Goal: Task Accomplishment & Management: Use online tool/utility

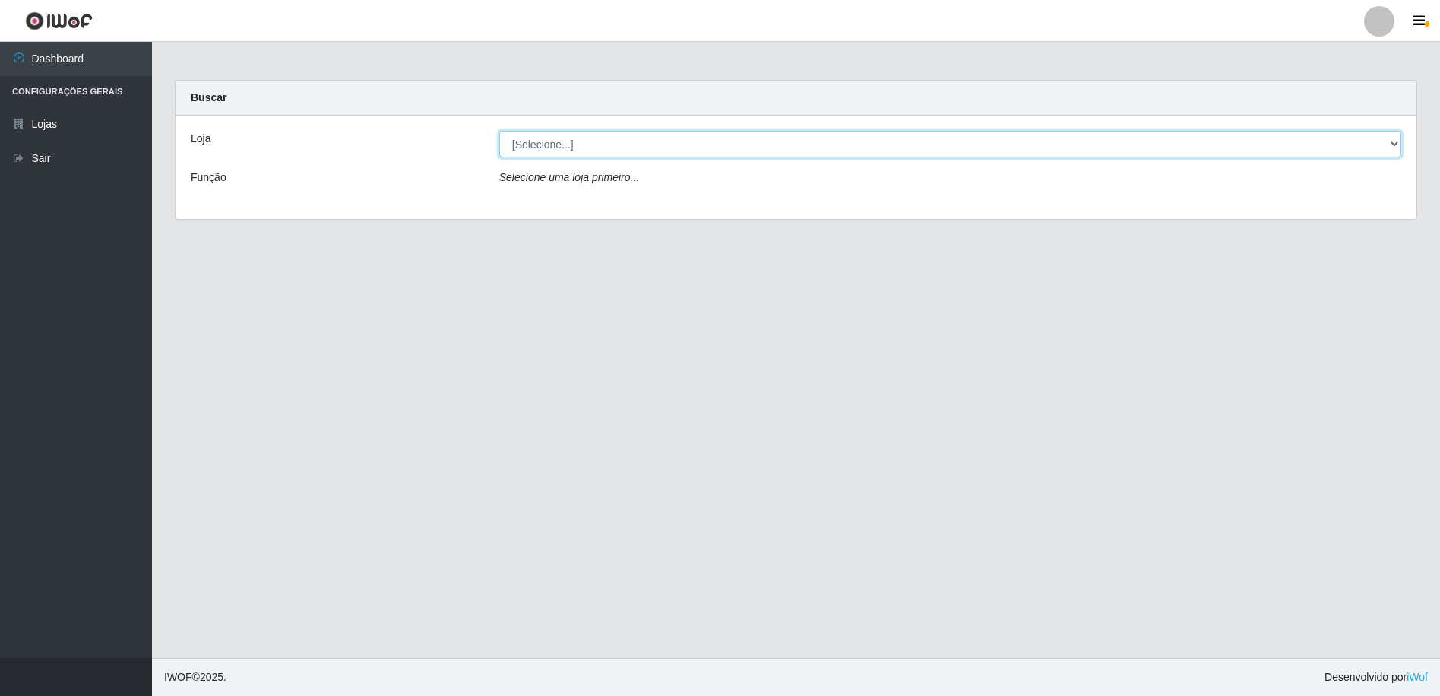
click at [572, 140] on select "[Selecione...] Extrabom - Loja 16 [GEOGRAPHIC_DATA]" at bounding box center [950, 144] width 902 height 27
select select "450"
click at [499, 131] on select "[Selecione...] Extrabom - Loja 16 [GEOGRAPHIC_DATA]" at bounding box center [950, 144] width 902 height 27
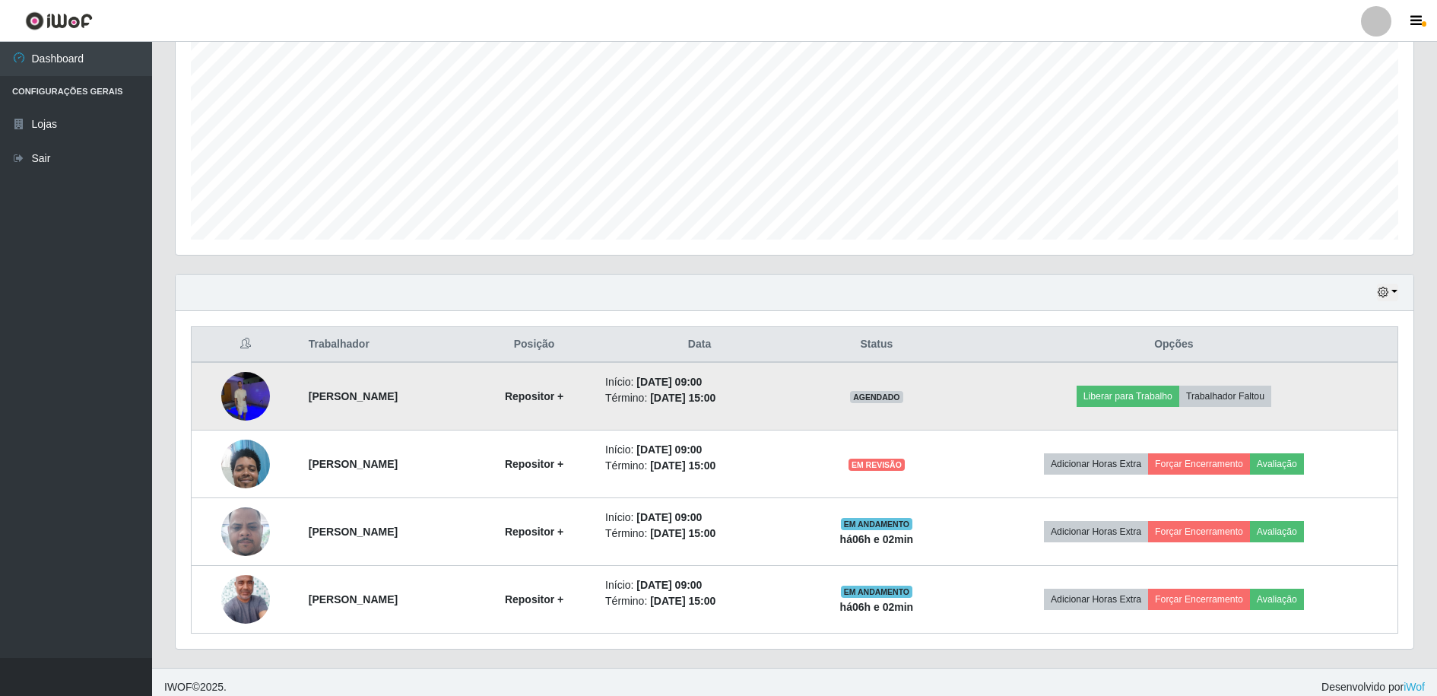
scroll to position [314, 0]
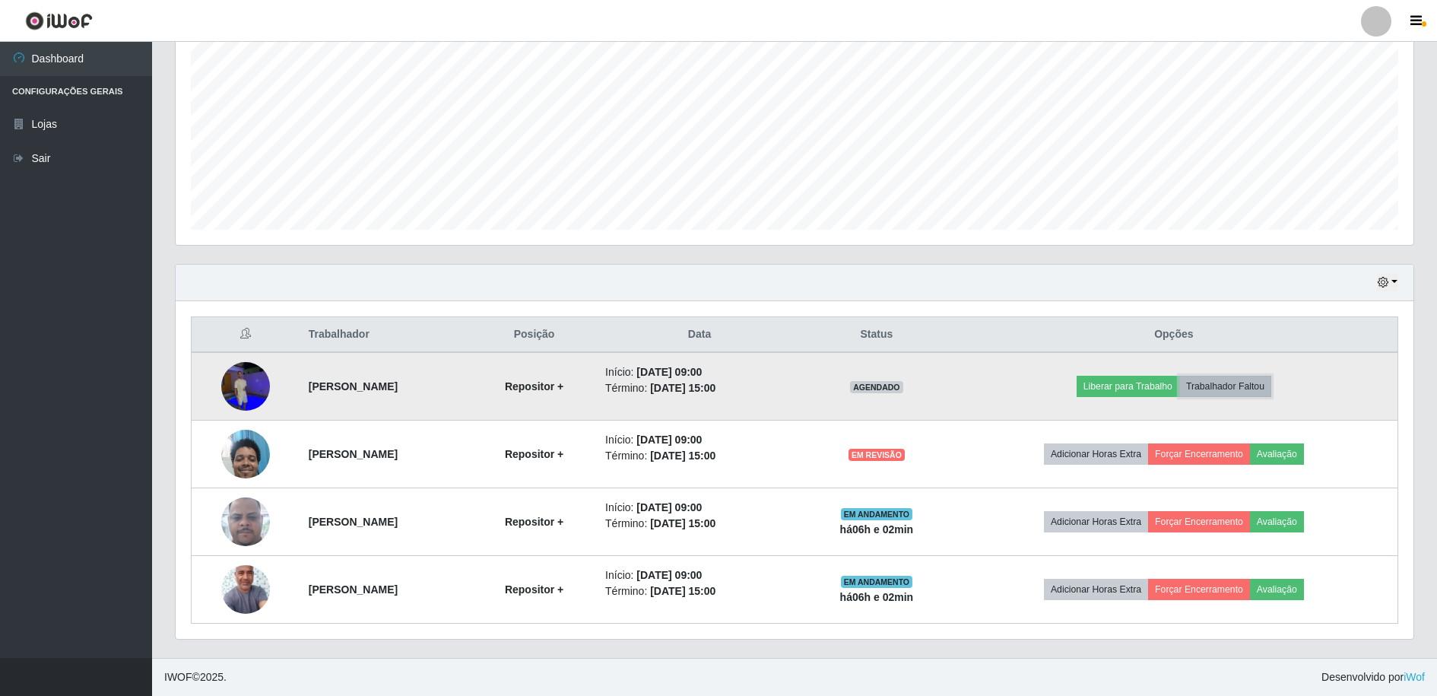
click at [1268, 391] on button "Trabalhador Faltou" at bounding box center [1225, 386] width 92 height 21
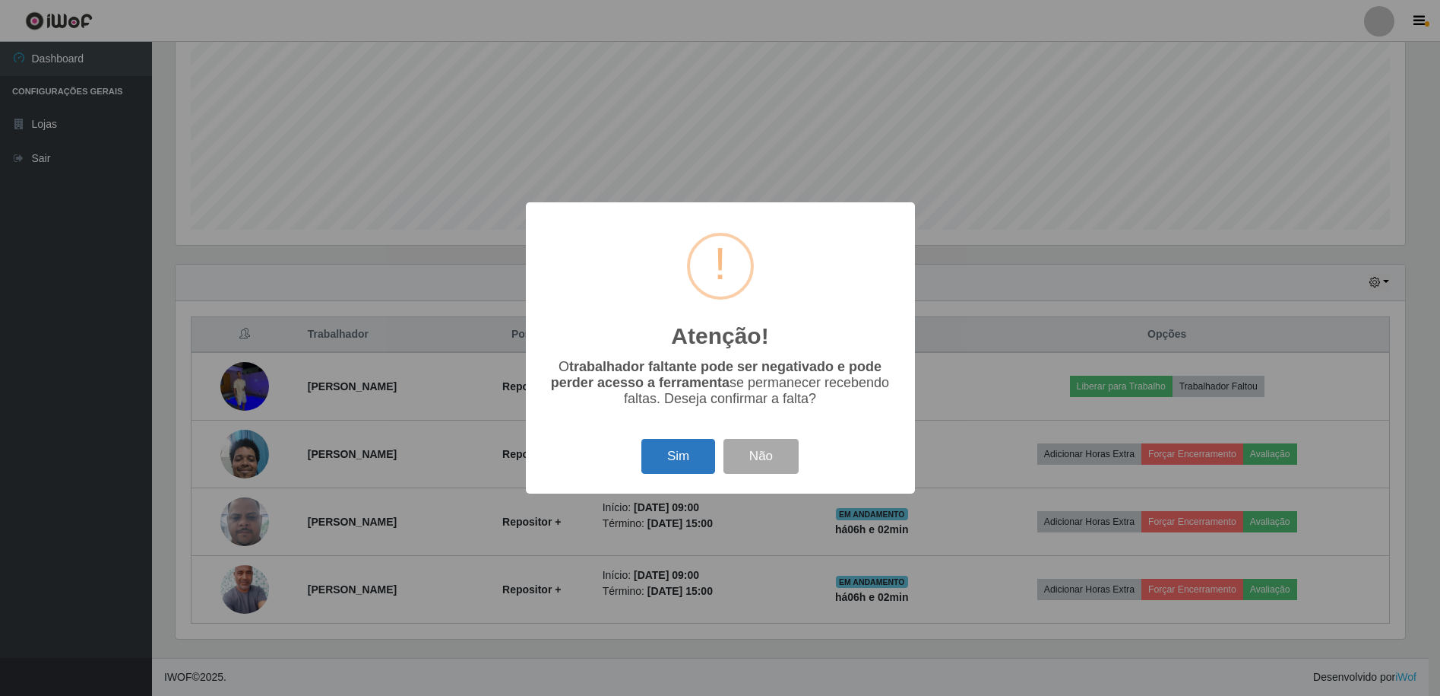
click at [659, 454] on button "Sim" at bounding box center [679, 457] width 74 height 36
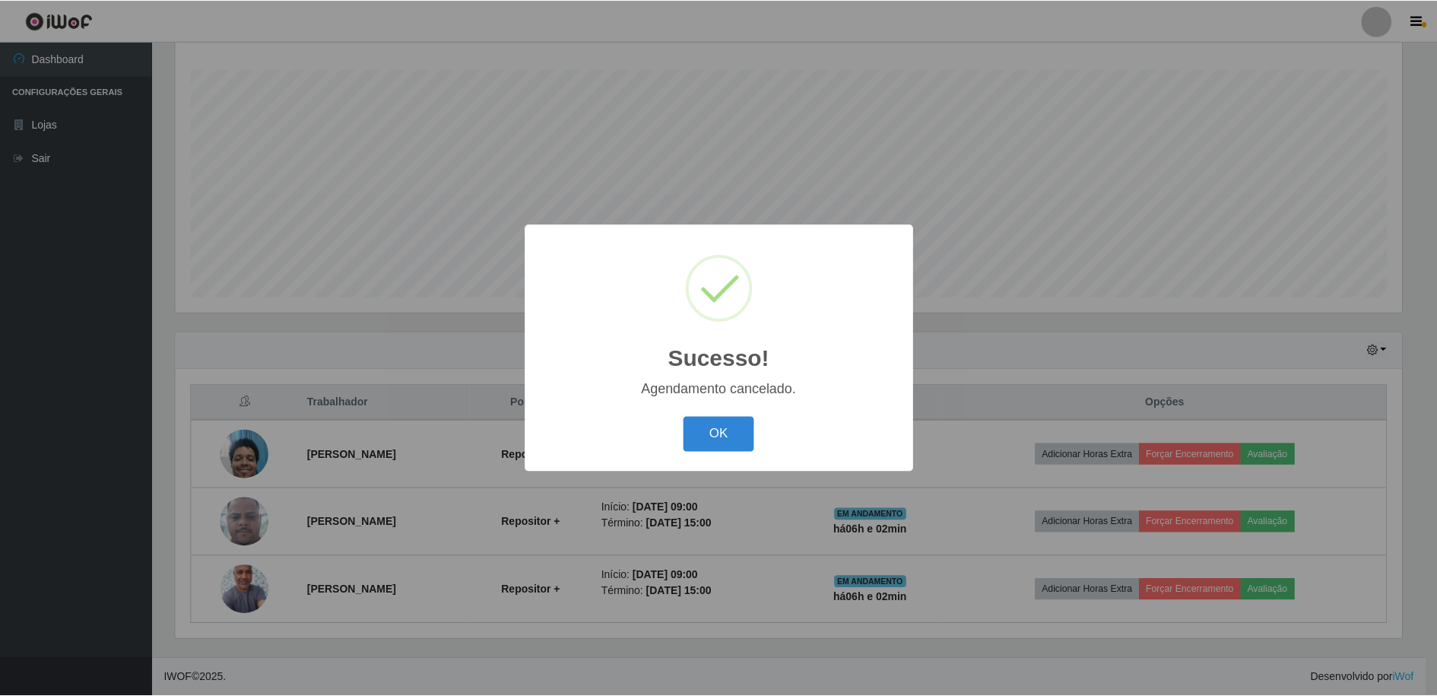
scroll to position [246, 0]
click at [705, 443] on button "OK" at bounding box center [720, 435] width 71 height 36
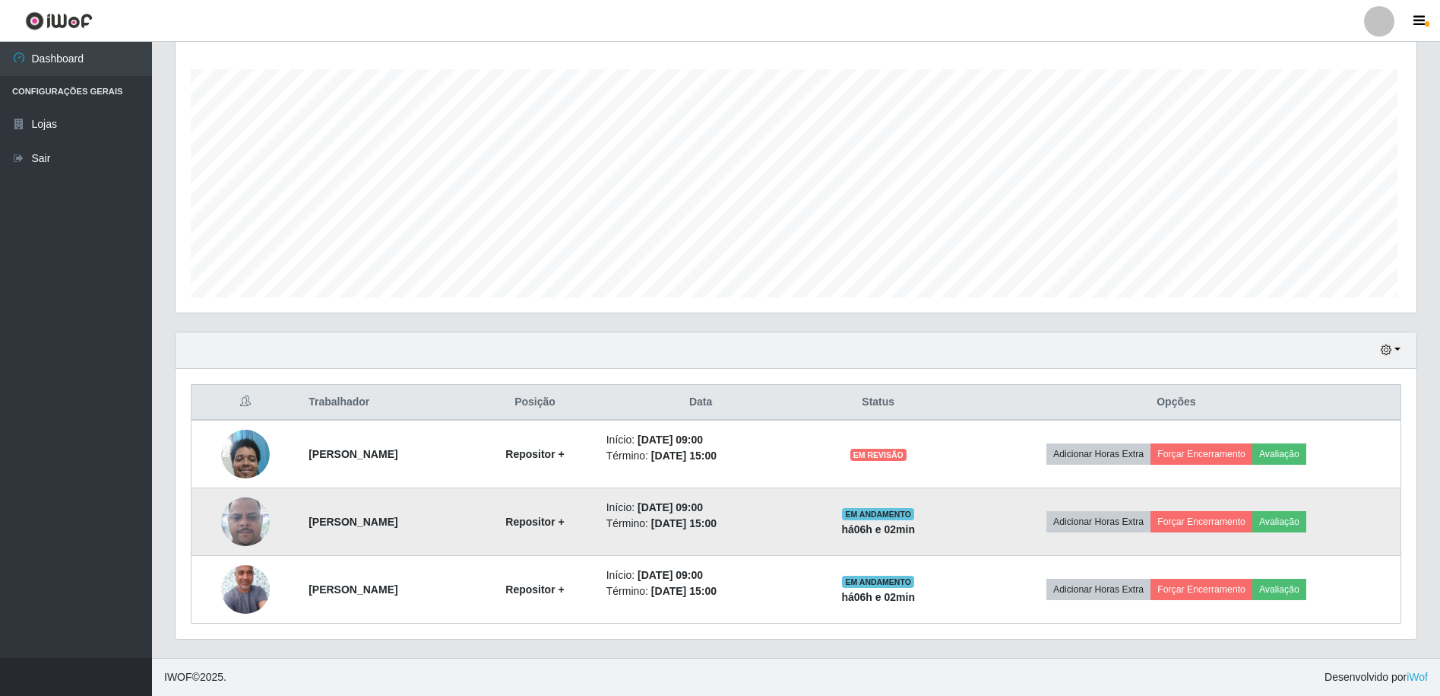
scroll to position [315, 1238]
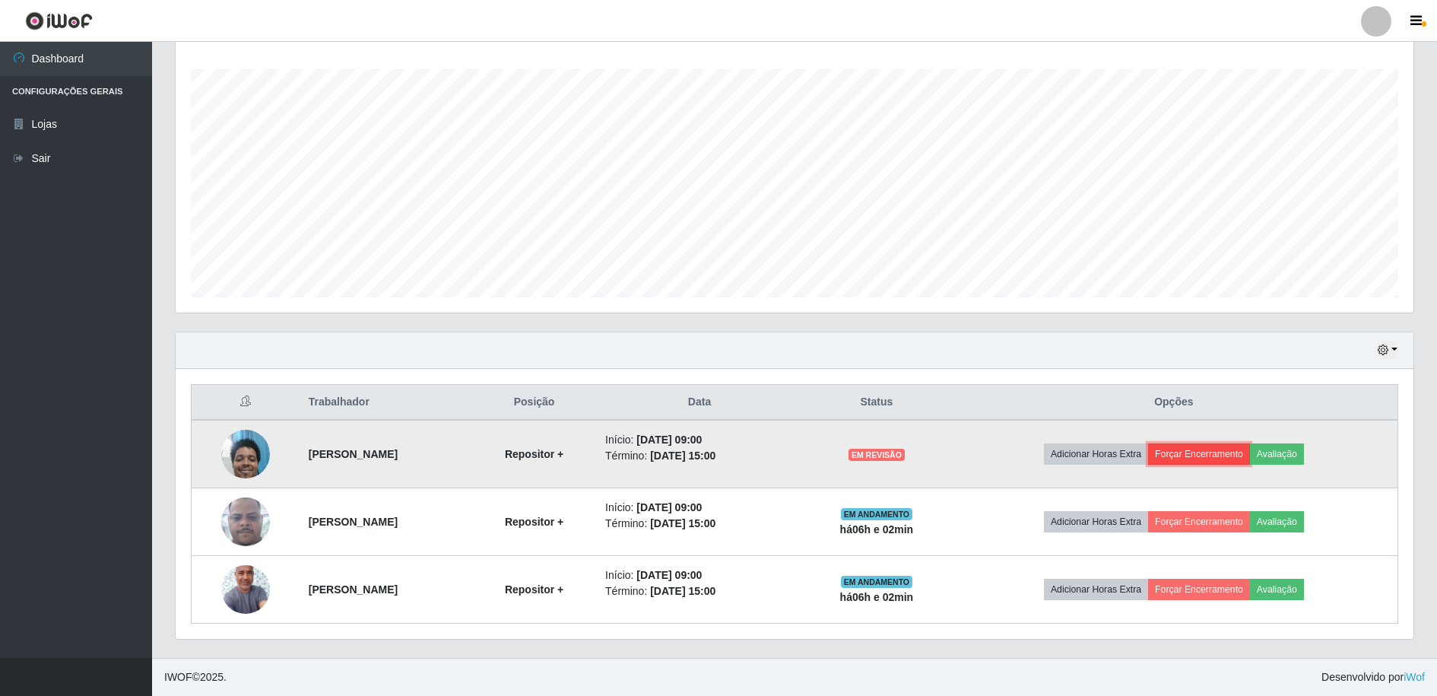
click at [1249, 455] on button "Forçar Encerramento" at bounding box center [1199, 453] width 102 height 21
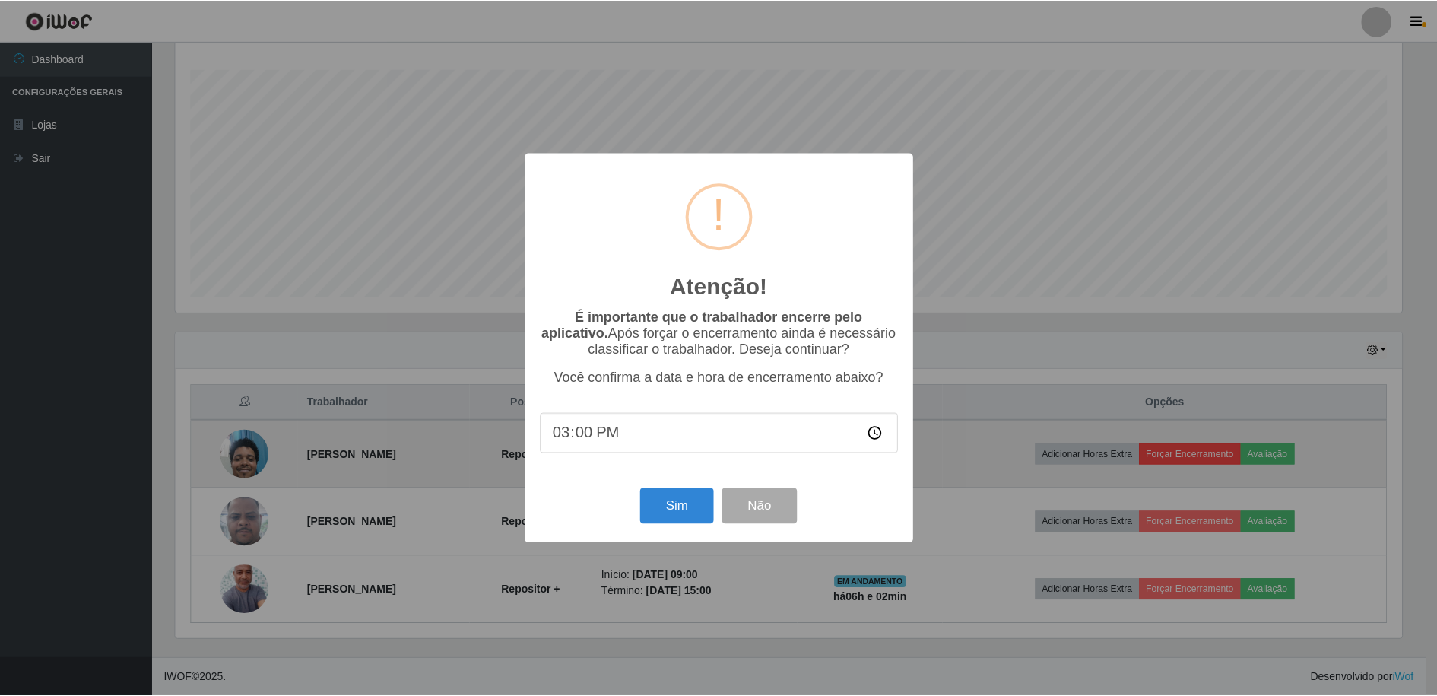
scroll to position [315, 1230]
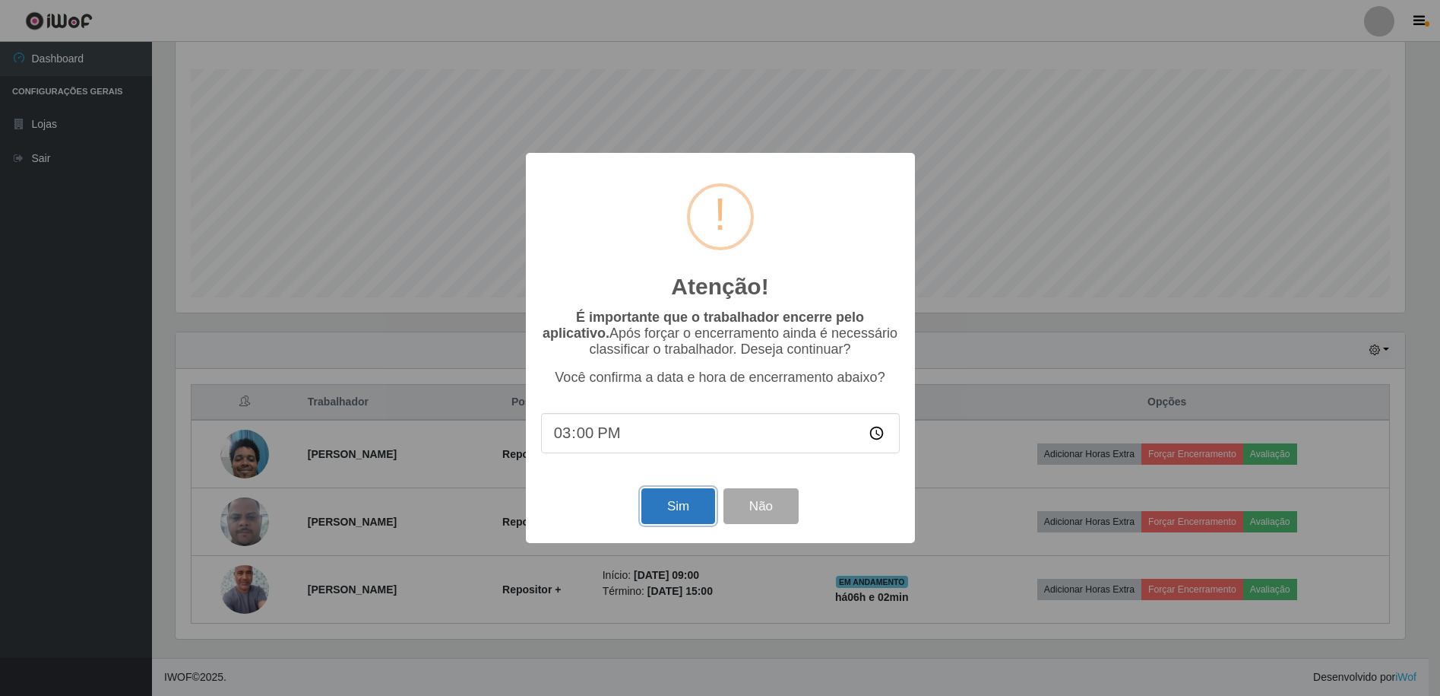
click at [702, 509] on button "Sim" at bounding box center [679, 506] width 74 height 36
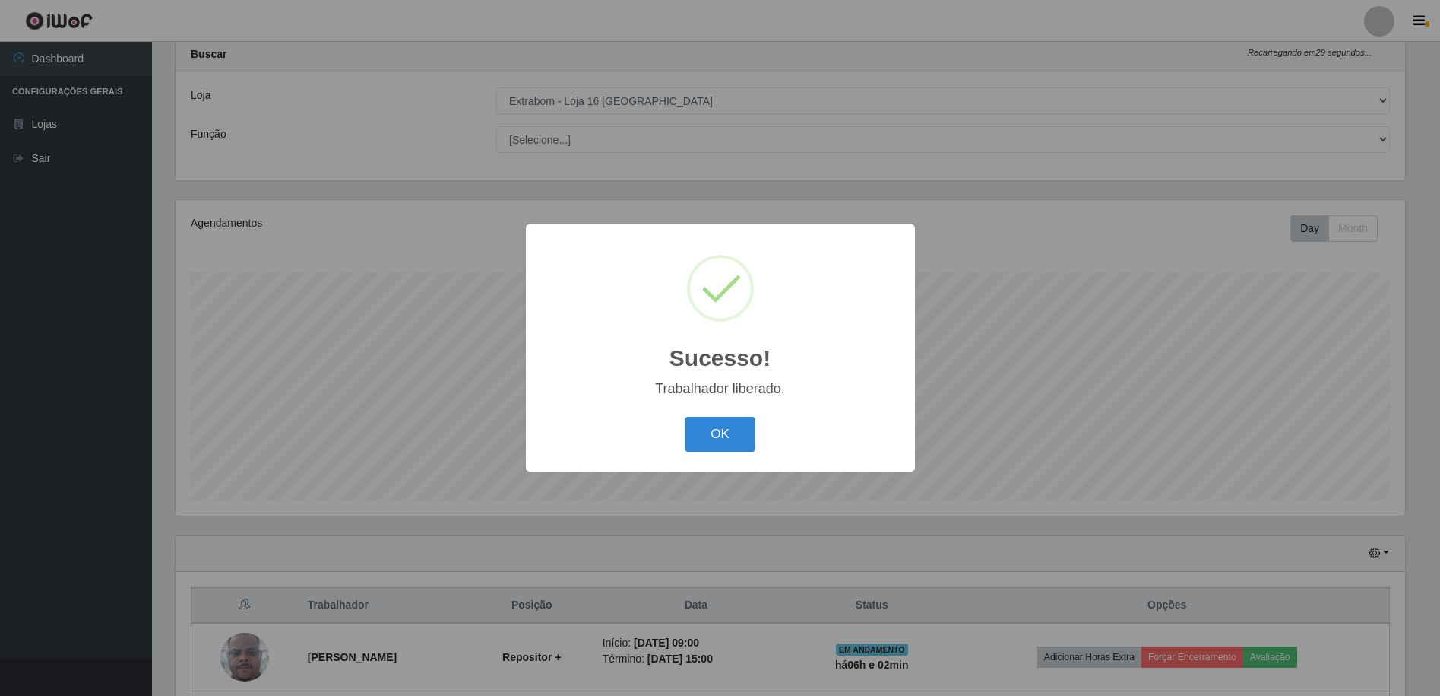
drag, startPoint x: 750, startPoint y: 453, endPoint x: 742, endPoint y: 448, distance: 8.9
click at [748, 452] on div "OK Cancel" at bounding box center [720, 433] width 359 height 43
click at [727, 440] on button "OK" at bounding box center [720, 435] width 71 height 36
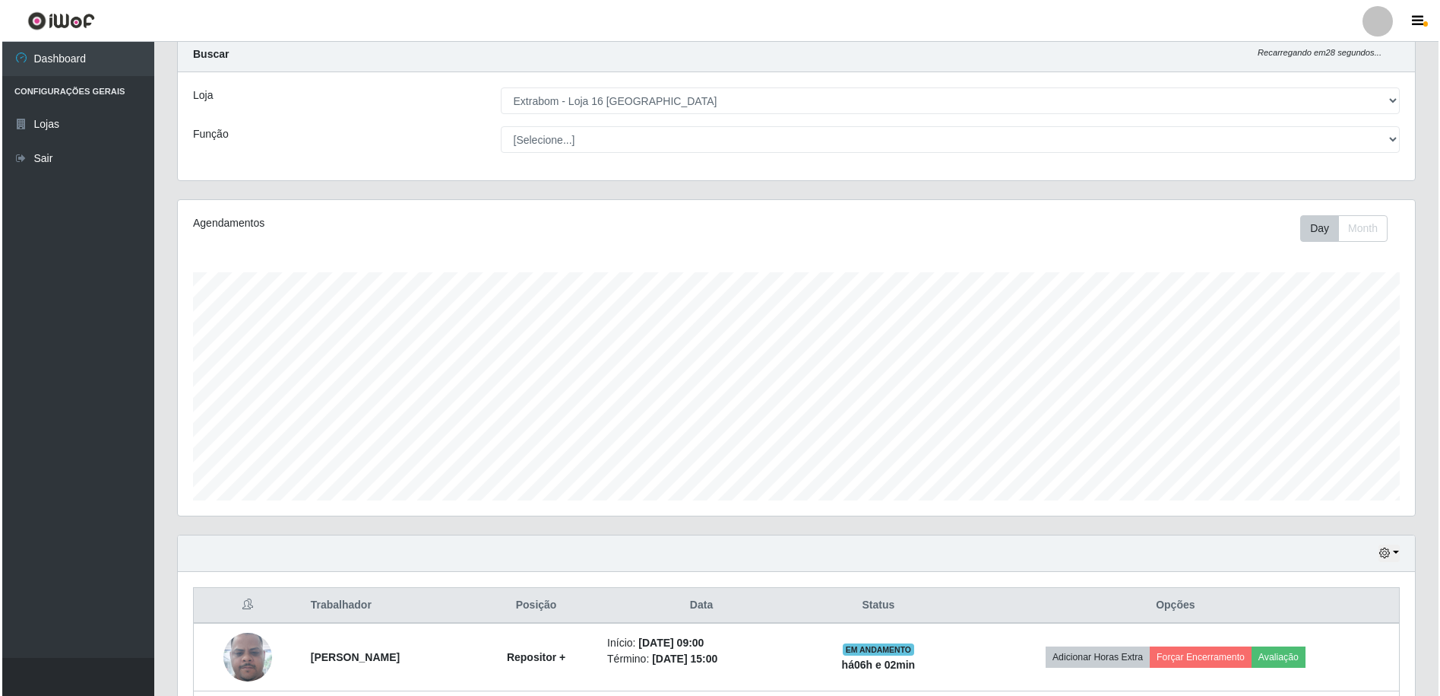
scroll to position [179, 0]
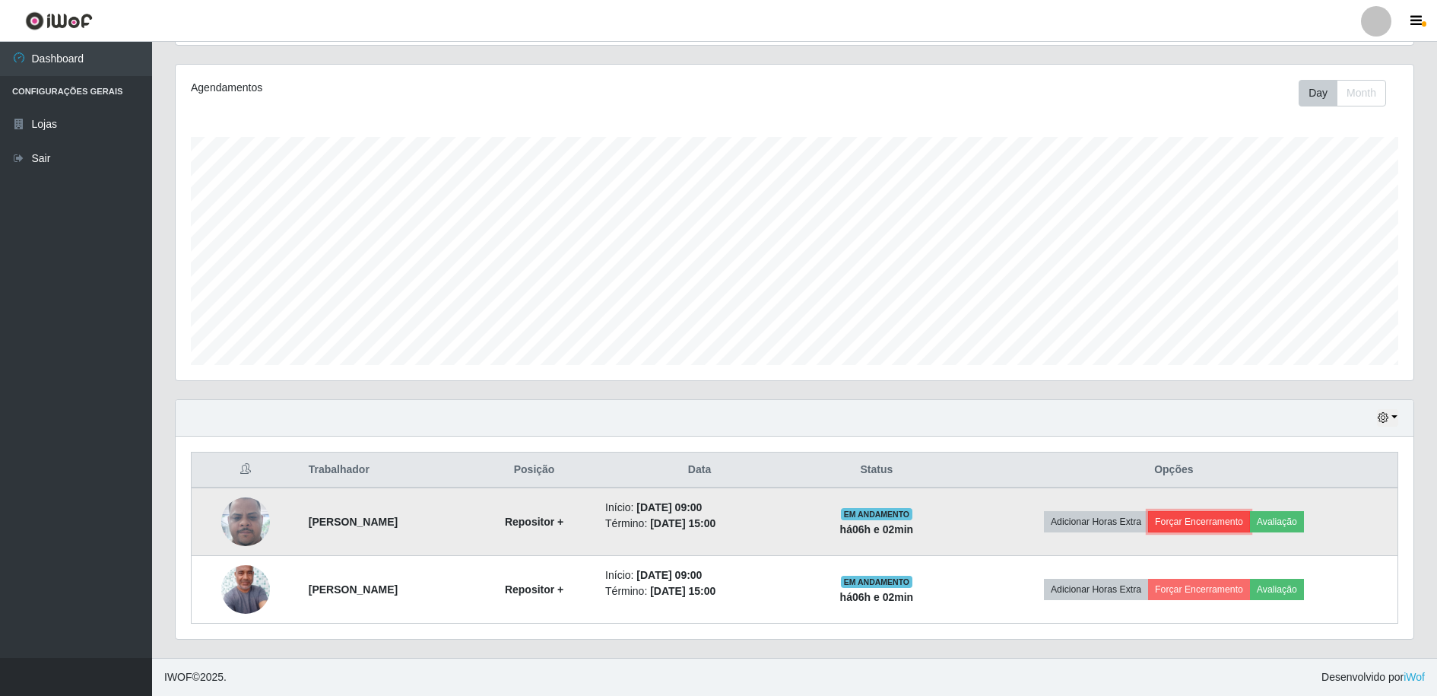
click at [1224, 522] on button "Forçar Encerramento" at bounding box center [1199, 521] width 102 height 21
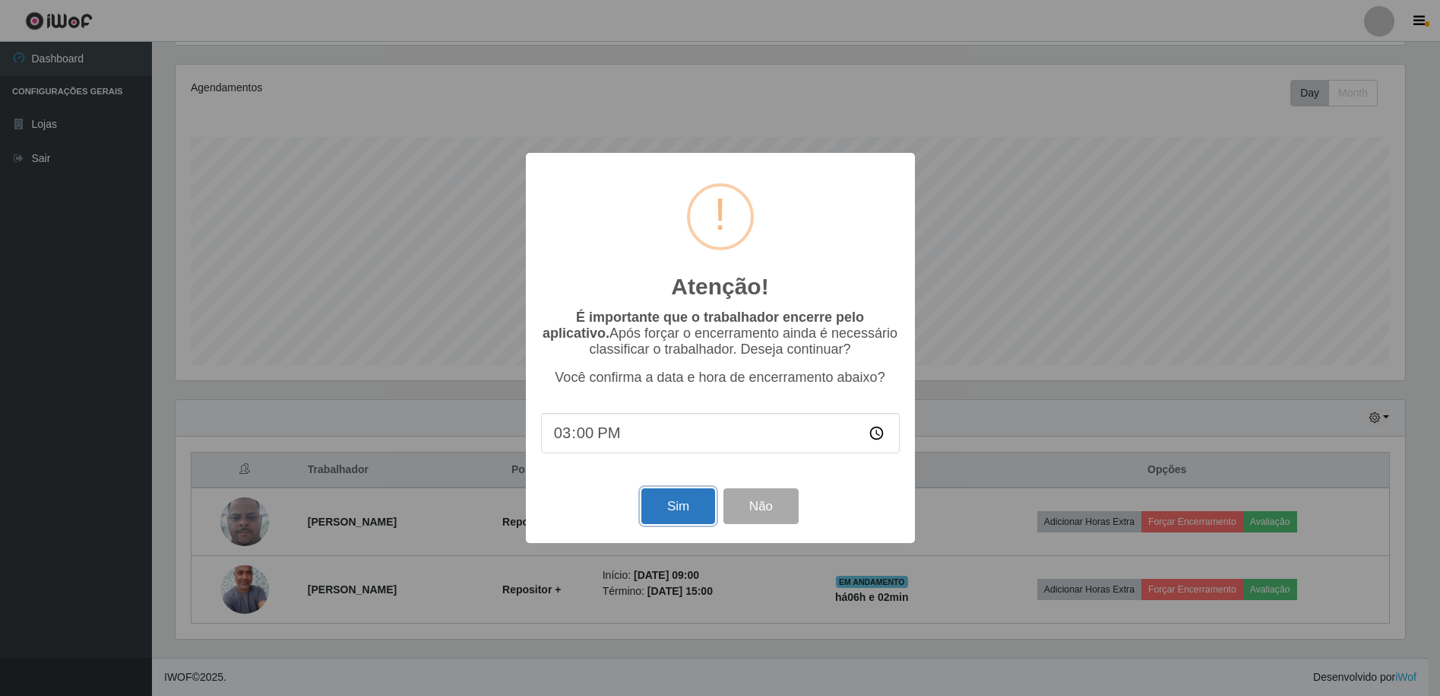
click at [689, 503] on button "Sim" at bounding box center [679, 506] width 74 height 36
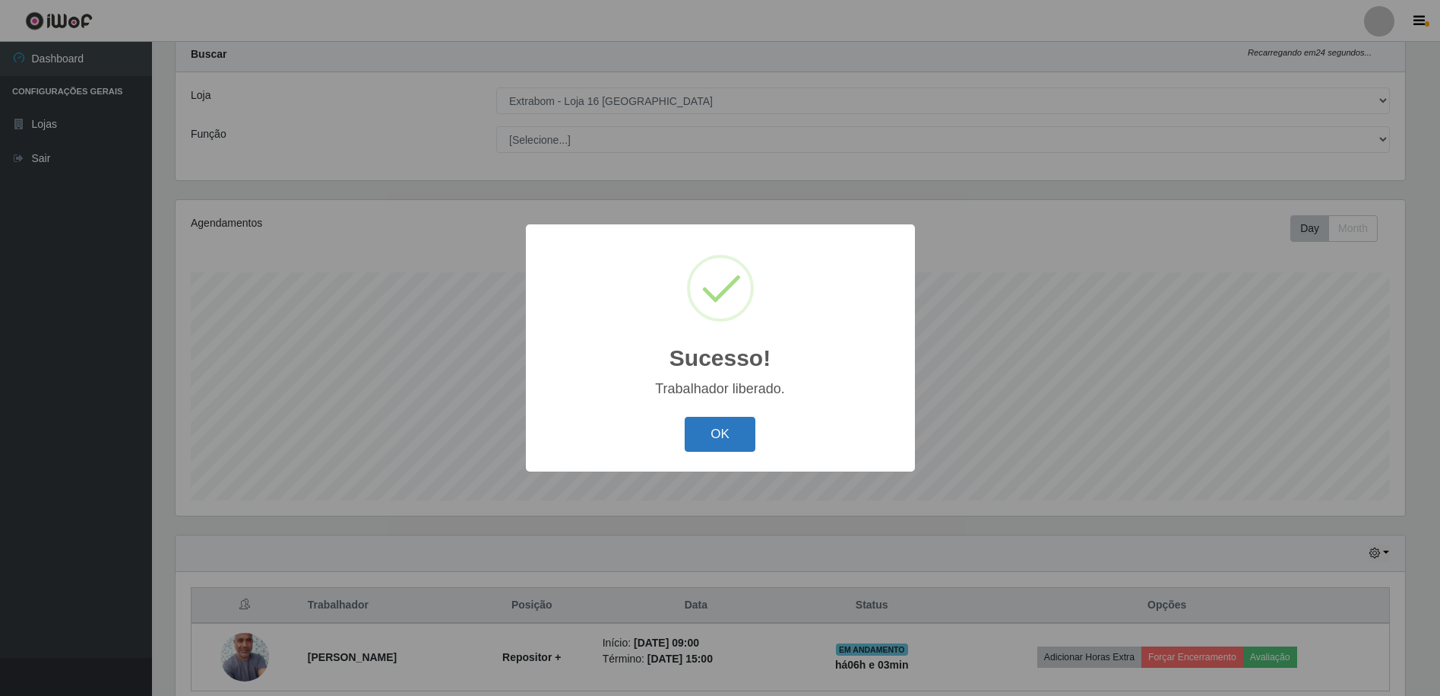
click at [693, 443] on button "OK" at bounding box center [720, 435] width 71 height 36
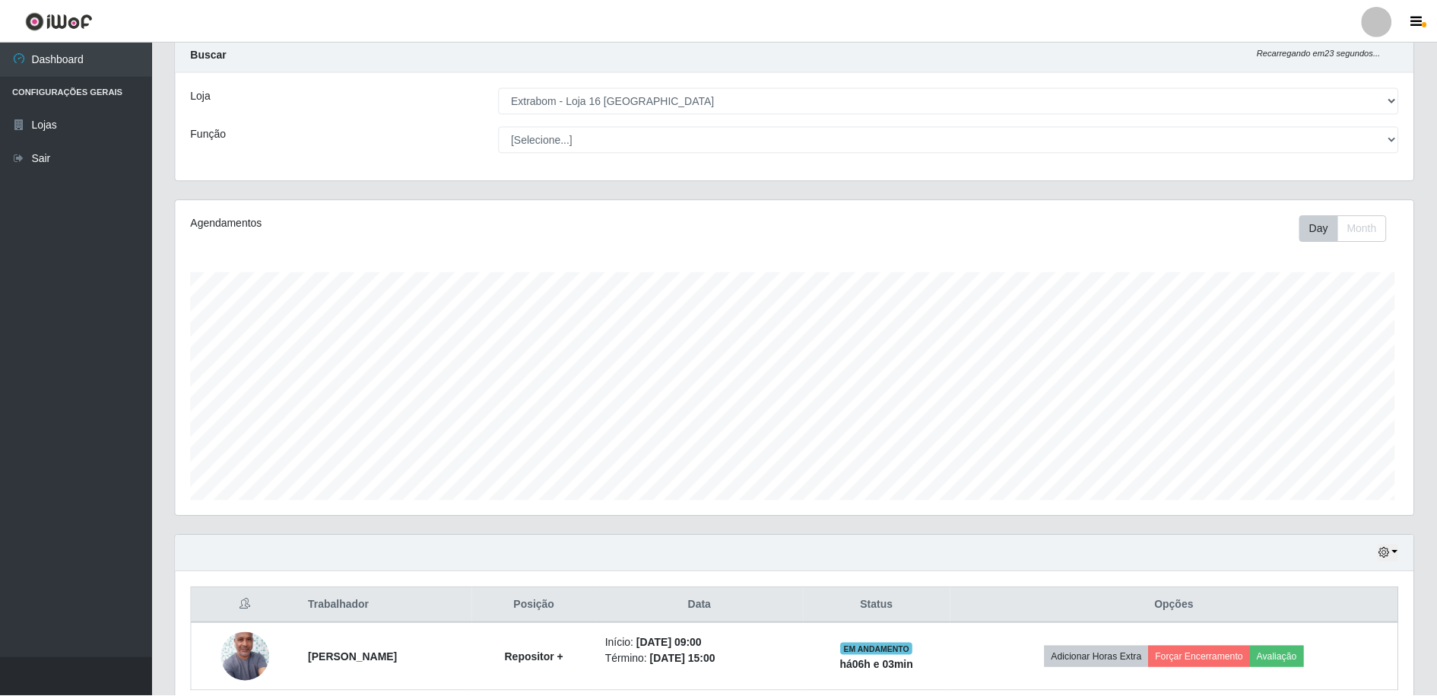
scroll to position [0, 0]
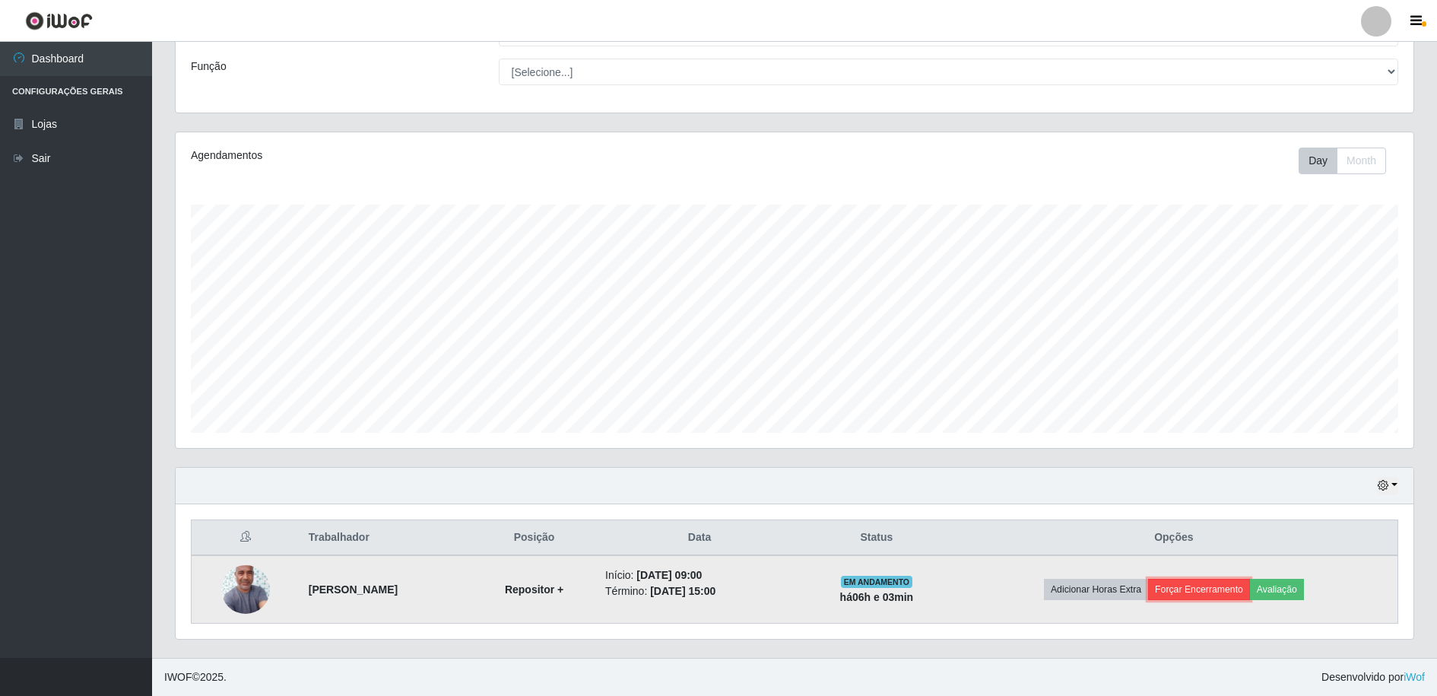
click at [1199, 591] on button "Forçar Encerramento" at bounding box center [1199, 588] width 102 height 21
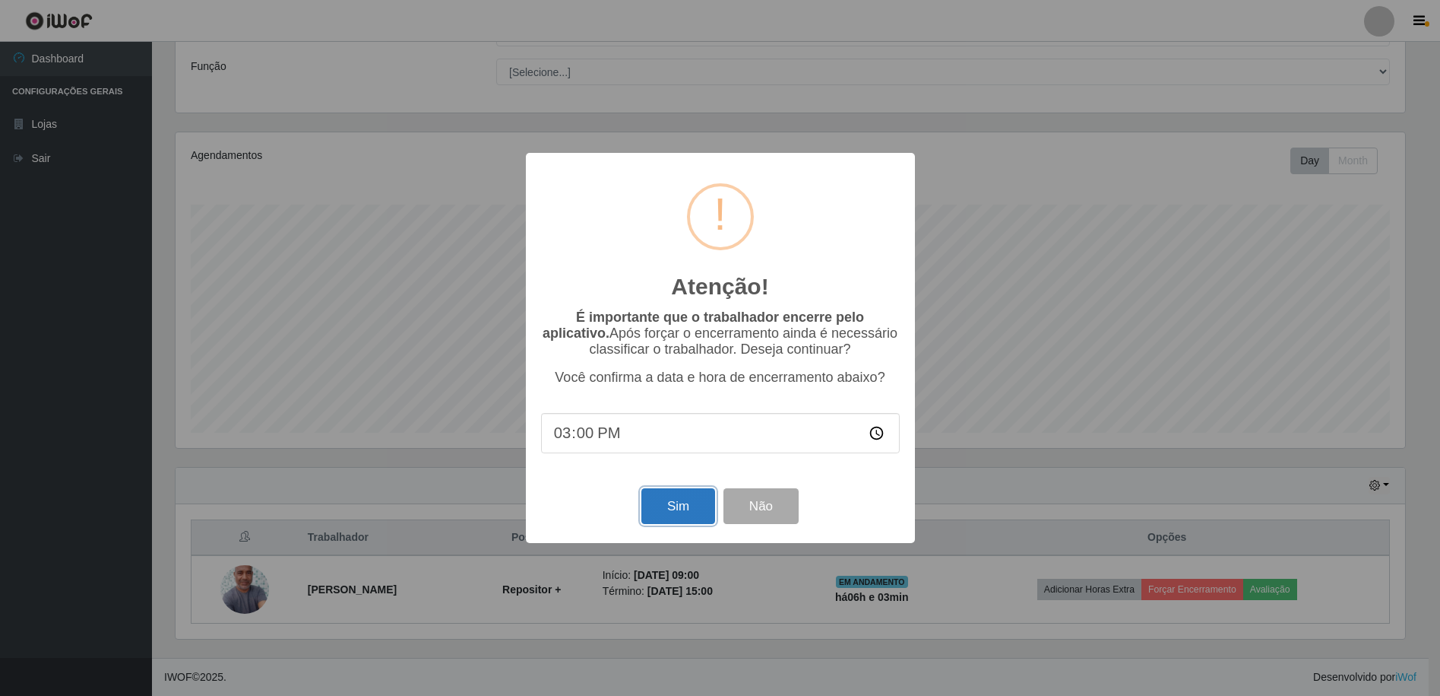
click at [680, 501] on button "Sim" at bounding box center [679, 506] width 74 height 36
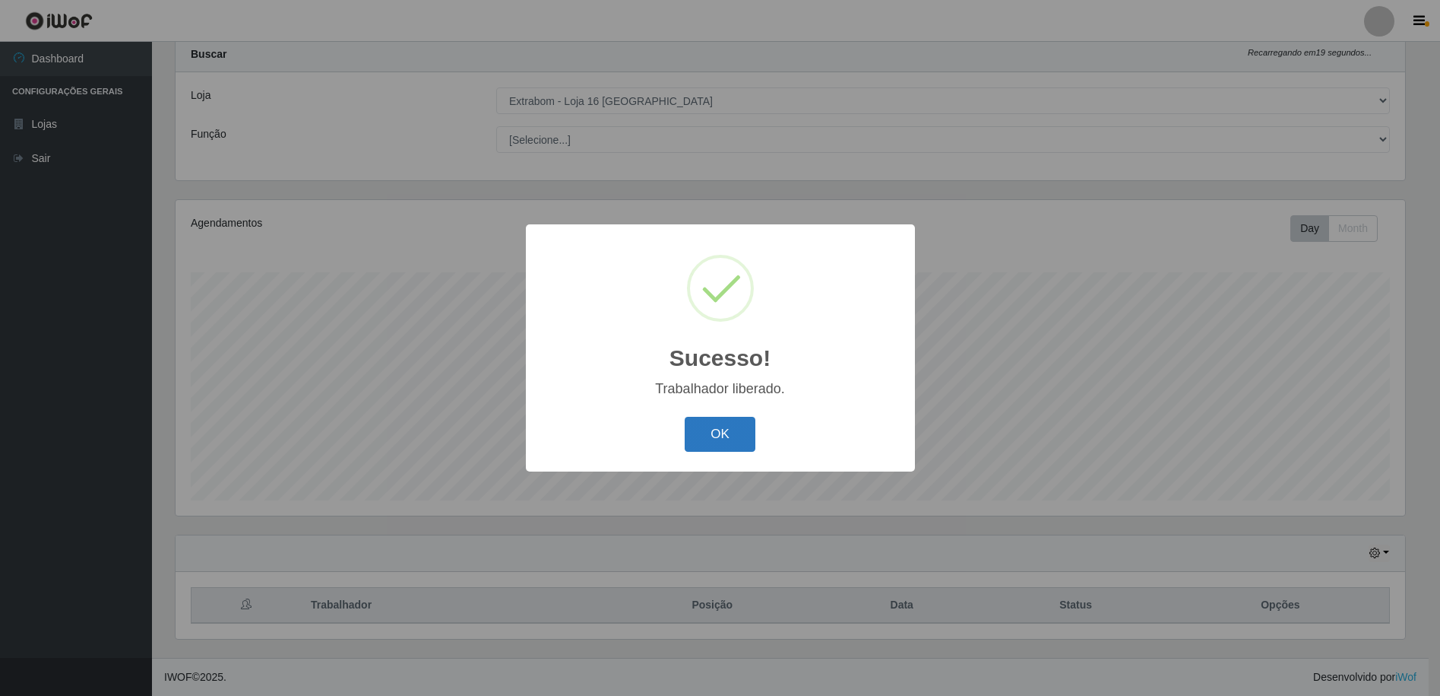
click at [730, 444] on button "OK" at bounding box center [720, 435] width 71 height 36
